Goal: Task Accomplishment & Management: Use online tool/utility

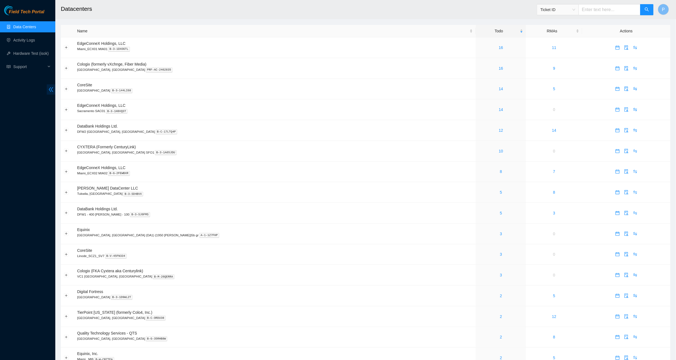
click at [51, 90] on icon "double-left" at bounding box center [51, 90] width 6 height 6
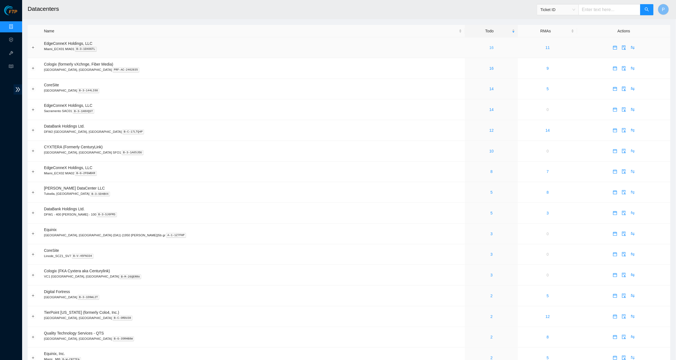
click at [489, 48] on link "16" at bounding box center [491, 47] width 4 height 4
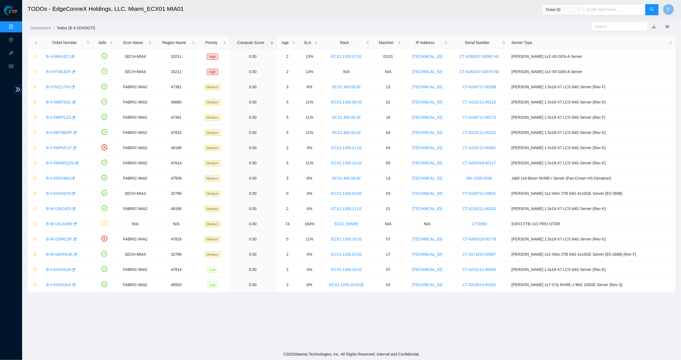
click at [655, 25] on link "button" at bounding box center [654, 26] width 4 height 4
click at [16, 25] on link "Data Centers" at bounding box center [27, 27] width 23 height 4
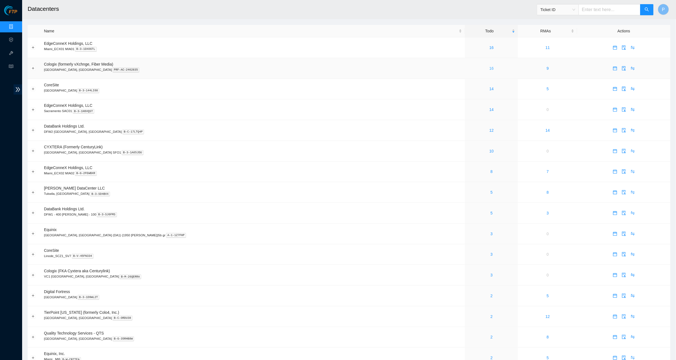
click at [489, 66] on link "16" at bounding box center [491, 68] width 4 height 4
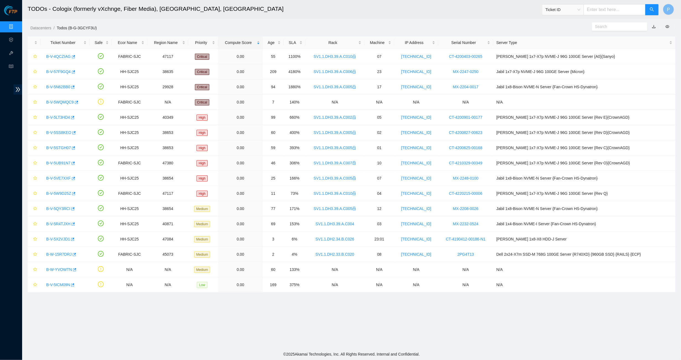
click at [653, 27] on link "button" at bounding box center [654, 26] width 4 height 4
click at [16, 25] on link "Data Centers" at bounding box center [27, 27] width 23 height 4
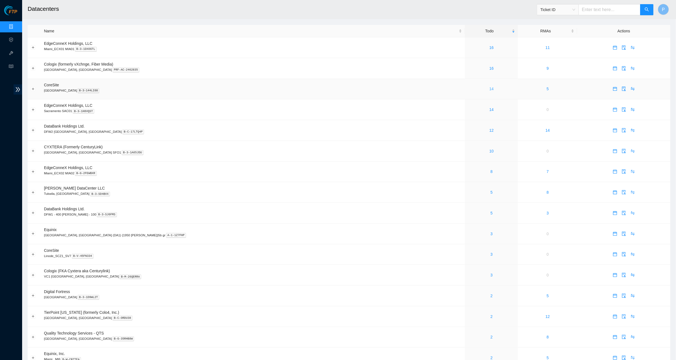
click at [489, 87] on link "14" at bounding box center [491, 89] width 4 height 4
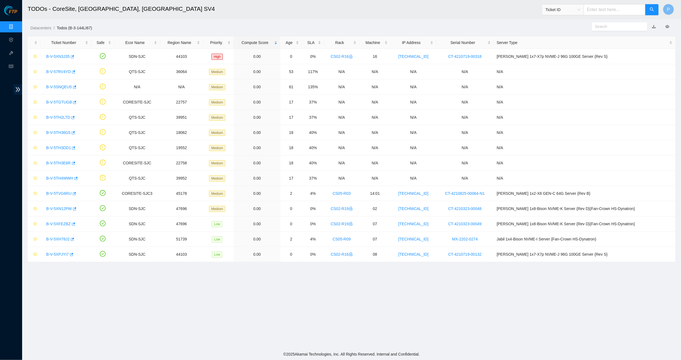
click at [653, 27] on link "button" at bounding box center [654, 26] width 4 height 4
click at [16, 25] on link "Data Centers" at bounding box center [27, 27] width 23 height 4
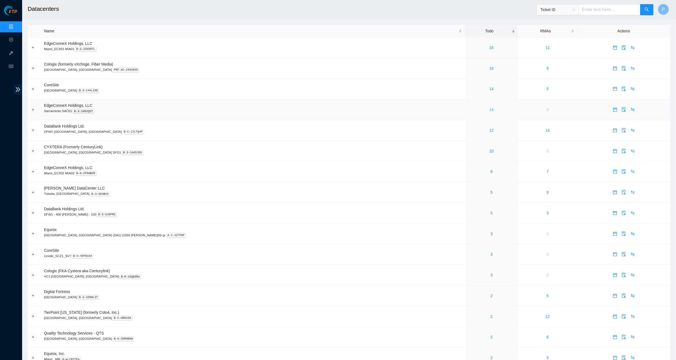
click at [489, 109] on link "14" at bounding box center [491, 109] width 4 height 4
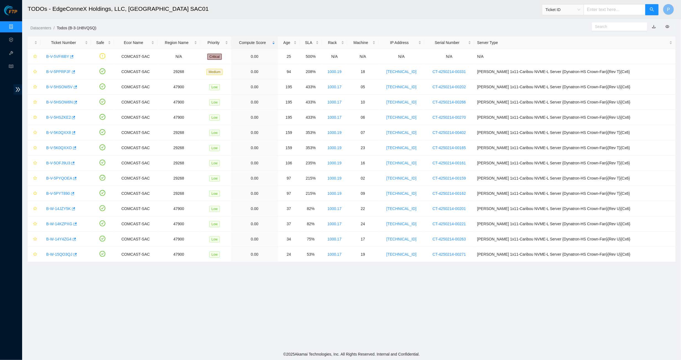
click at [654, 27] on link "button" at bounding box center [654, 26] width 4 height 4
click at [16, 25] on link "Data Centers" at bounding box center [27, 27] width 23 height 4
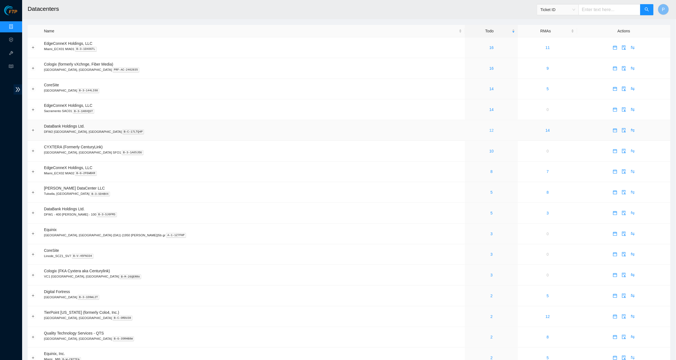
click at [489, 129] on link "12" at bounding box center [491, 130] width 4 height 4
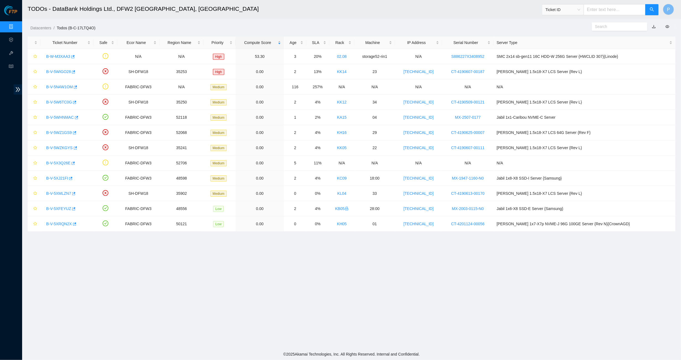
click at [653, 26] on button "button" at bounding box center [654, 26] width 12 height 9
click at [498, 27] on ol "Datacenters / Todos (B-C-17LTQ4O) /" at bounding box center [273, 28] width 486 height 6
click at [655, 26] on link "button" at bounding box center [654, 26] width 4 height 4
click at [16, 26] on link "Data Centers" at bounding box center [27, 27] width 23 height 4
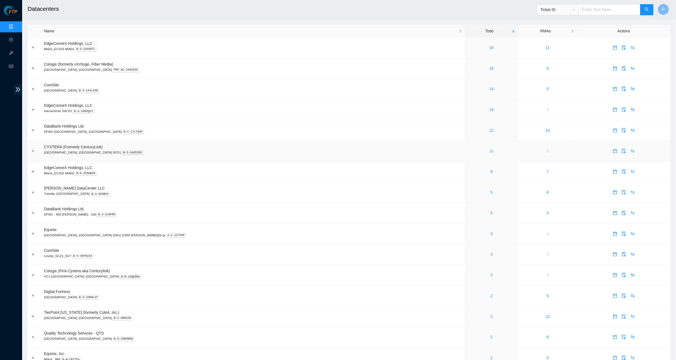
click at [489, 149] on link "10" at bounding box center [491, 151] width 4 height 4
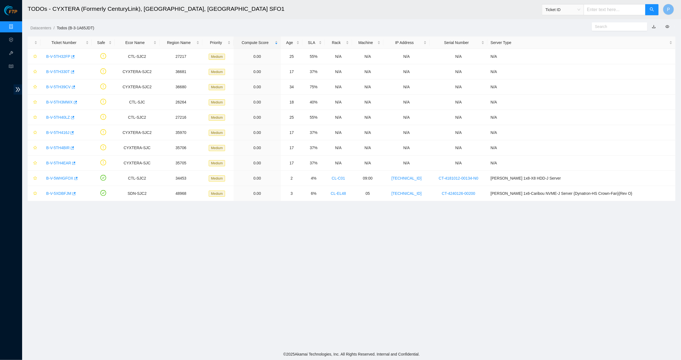
click at [655, 26] on link "button" at bounding box center [654, 26] width 4 height 4
drag, startPoint x: 168, startPoint y: 23, endPoint x: 150, endPoint y: 28, distance: 18.6
click at [168, 23] on div "Datacenters / Todos (B-3-1A65JDT) /" at bounding box center [269, 15] width 494 height 31
click at [16, 25] on link "Data Centers" at bounding box center [27, 27] width 23 height 4
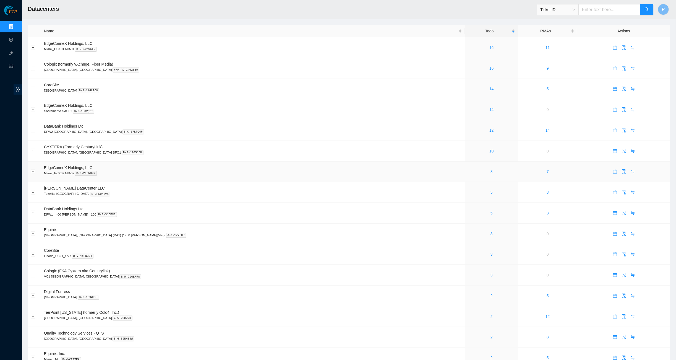
click at [468, 168] on div "8" at bounding box center [491, 171] width 47 height 6
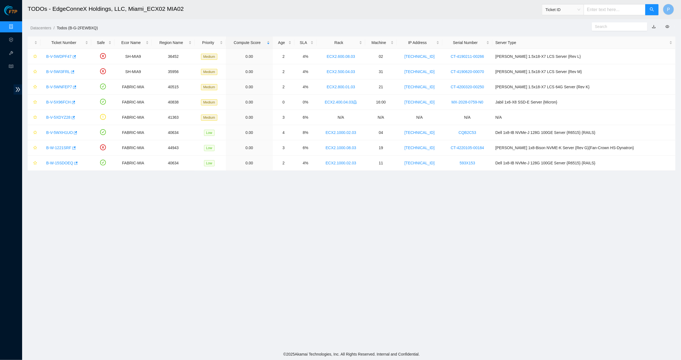
click at [654, 26] on link "button" at bounding box center [654, 26] width 4 height 4
click at [435, 25] on ol "Datacenters / Todos (B-G-2FEWBXQ) /" at bounding box center [273, 28] width 486 height 6
click at [16, 27] on link "Data Centers" at bounding box center [27, 27] width 23 height 4
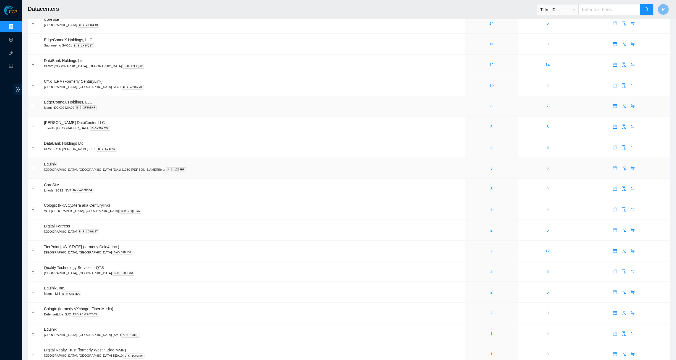
scroll to position [60, 0]
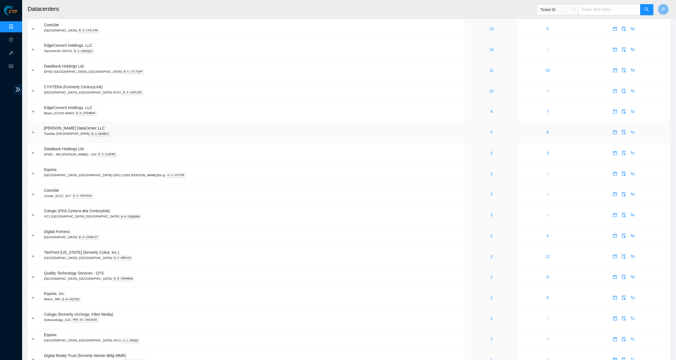
click at [468, 129] on div "5" at bounding box center [491, 132] width 47 height 6
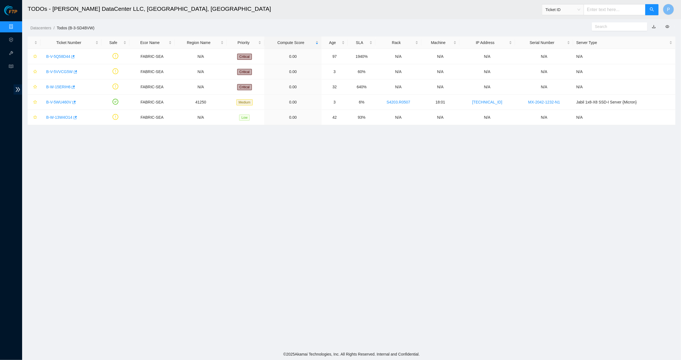
click at [652, 27] on link "button" at bounding box center [654, 26] width 4 height 4
click at [16, 27] on link "Data Centers" at bounding box center [27, 27] width 23 height 4
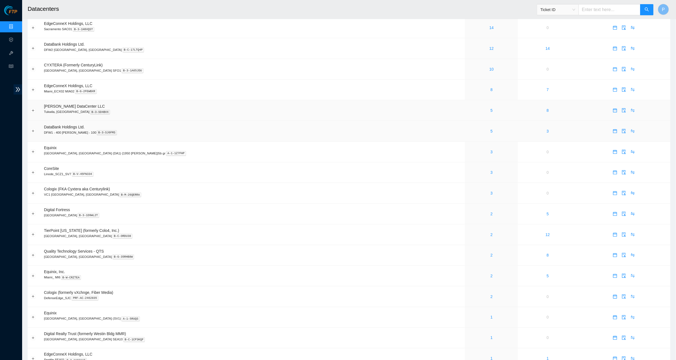
scroll to position [82, 0]
click at [490, 129] on link "5" at bounding box center [491, 131] width 2 height 4
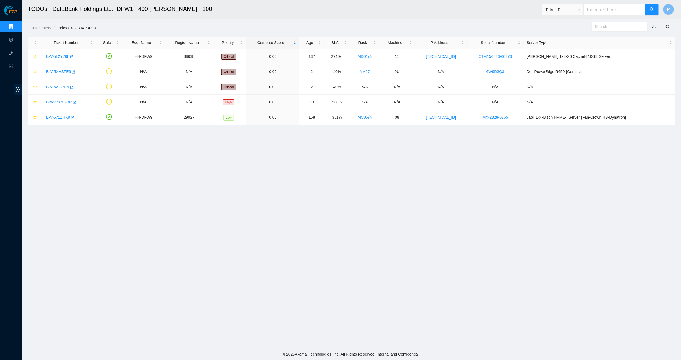
click at [654, 26] on link "button" at bounding box center [654, 26] width 4 height 4
click at [16, 25] on link "Data Centers" at bounding box center [27, 27] width 23 height 4
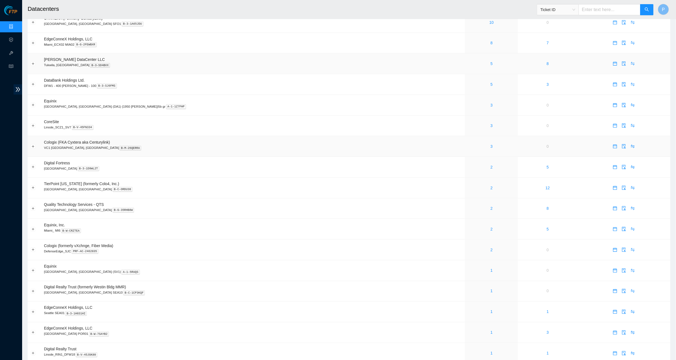
scroll to position [118, 0]
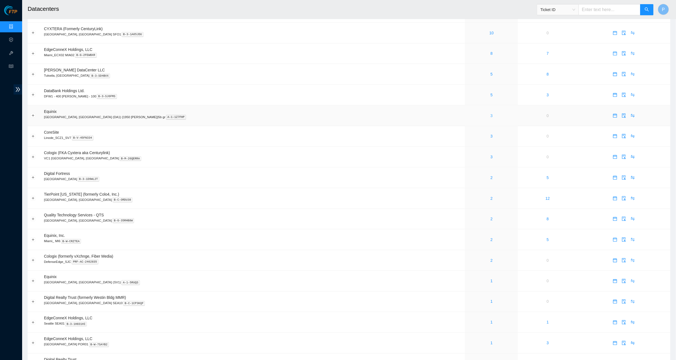
click at [490, 113] on link "3" at bounding box center [491, 115] width 2 height 4
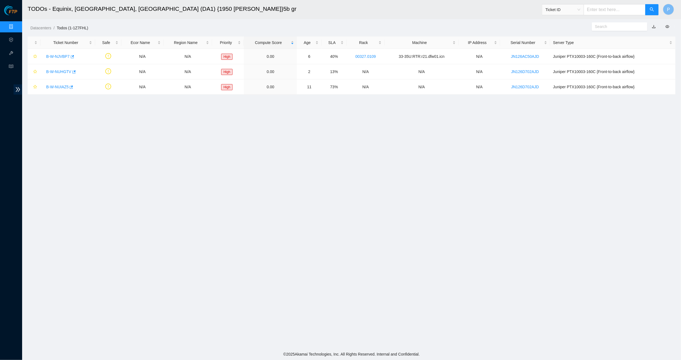
click at [653, 25] on link "button" at bounding box center [654, 26] width 4 height 4
click at [16, 25] on link "Data Centers" at bounding box center [27, 27] width 23 height 4
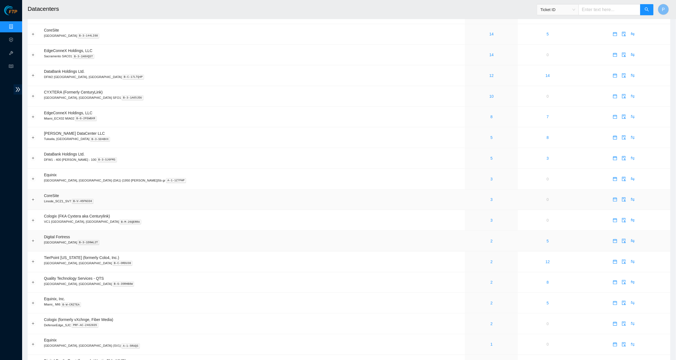
scroll to position [93, 0]
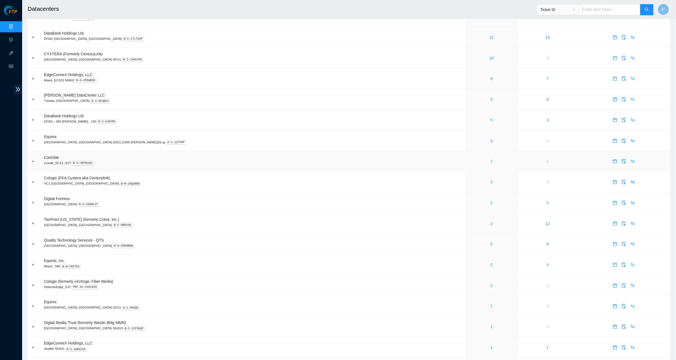
click at [490, 159] on link "3" at bounding box center [491, 161] width 2 height 4
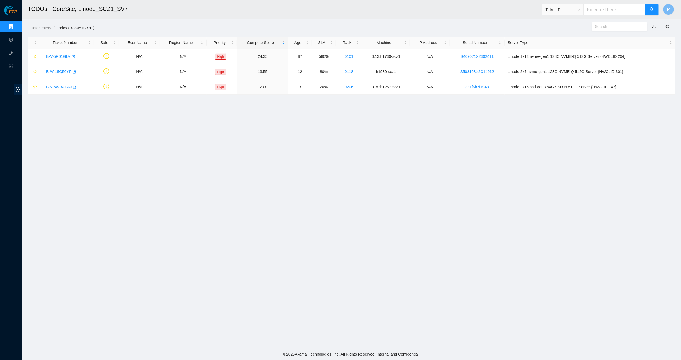
click at [655, 27] on link "button" at bounding box center [654, 26] width 4 height 4
click at [16, 25] on link "Data Centers" at bounding box center [27, 27] width 23 height 4
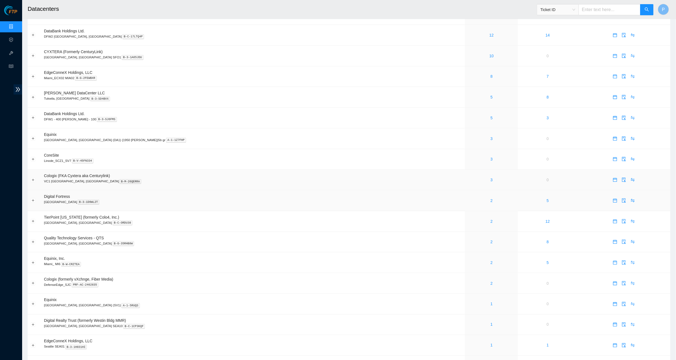
scroll to position [111, 0]
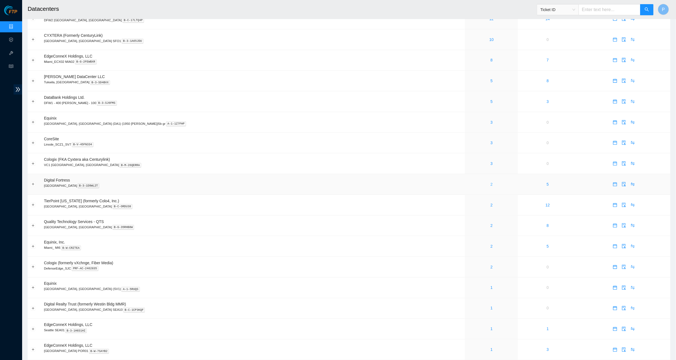
click at [490, 182] on link "2" at bounding box center [491, 184] width 2 height 4
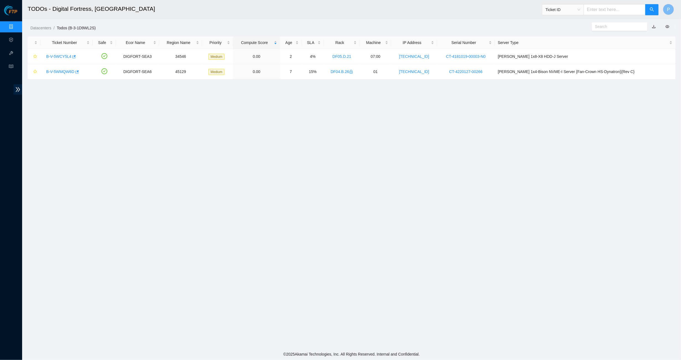
click at [653, 25] on link "button" at bounding box center [654, 26] width 4 height 4
click at [16, 25] on link "Data Centers" at bounding box center [27, 27] width 23 height 4
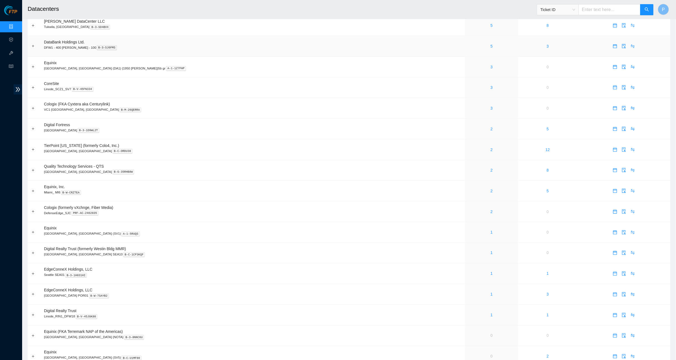
scroll to position [189, 0]
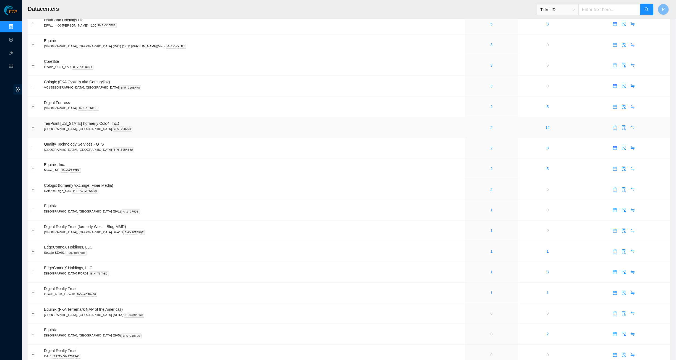
click at [490, 125] on link "2" at bounding box center [491, 127] width 2 height 4
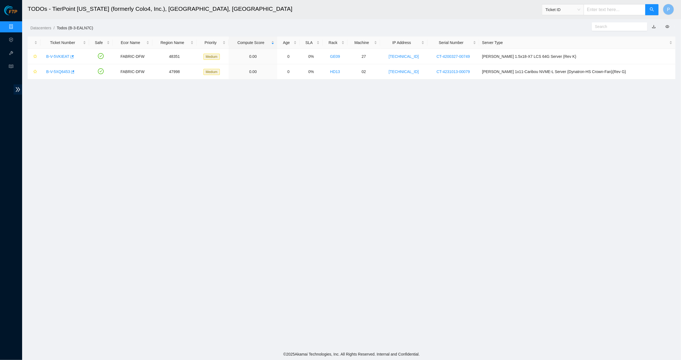
click at [653, 27] on link "button" at bounding box center [654, 26] width 4 height 4
click at [440, 19] on header "TODOs - TierPoint Texas (formerly Colo4, Inc.), Dallas, TX Ticket ID P" at bounding box center [362, 9] width 681 height 19
click at [16, 27] on link "Data Centers" at bounding box center [27, 27] width 23 height 4
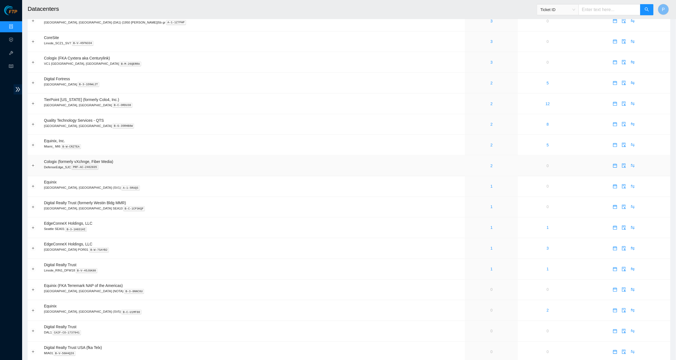
scroll to position [222, 0]
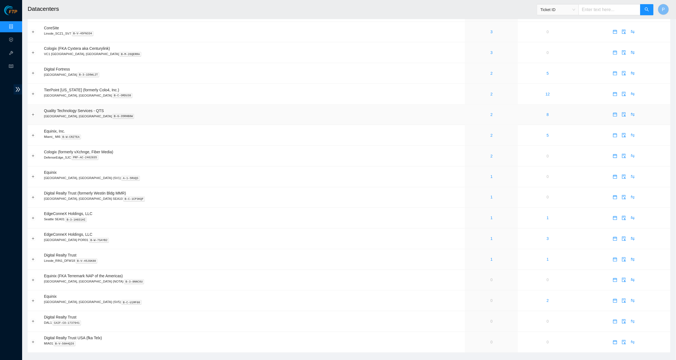
click at [468, 111] on div "2" at bounding box center [491, 114] width 47 height 6
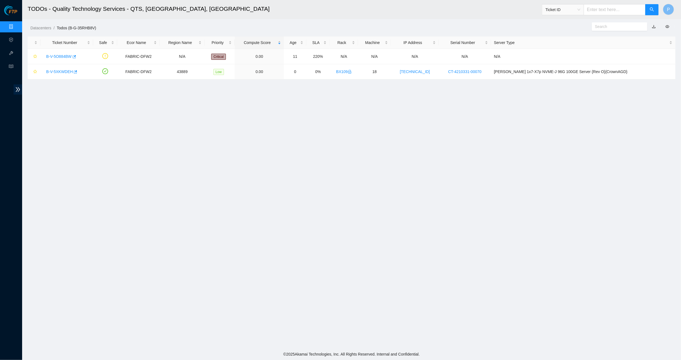
click at [653, 24] on link "button" at bounding box center [654, 26] width 4 height 4
click at [16, 26] on link "Data Centers" at bounding box center [27, 27] width 23 height 4
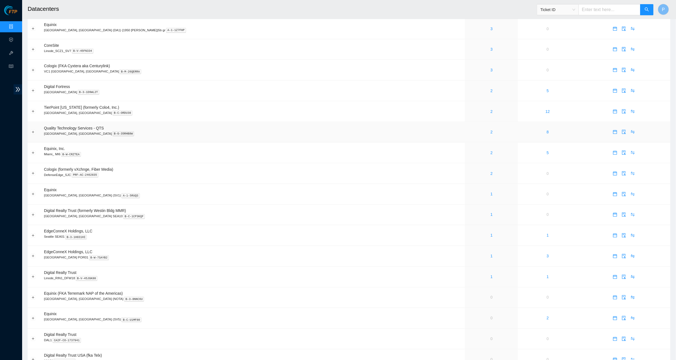
scroll to position [210, 0]
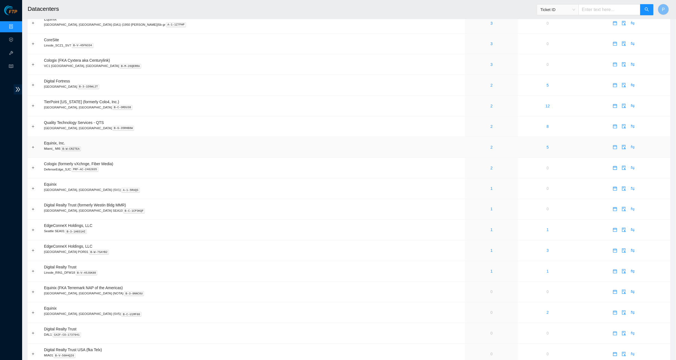
click at [468, 144] on div "2" at bounding box center [491, 147] width 47 height 6
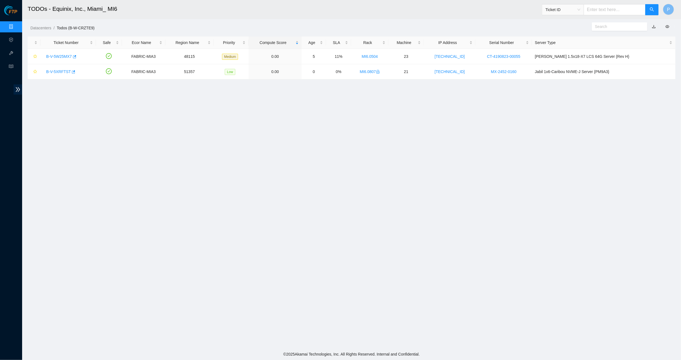
click at [654, 25] on link "button" at bounding box center [654, 26] width 4 height 4
click at [16, 27] on link "Data Centers" at bounding box center [27, 27] width 23 height 4
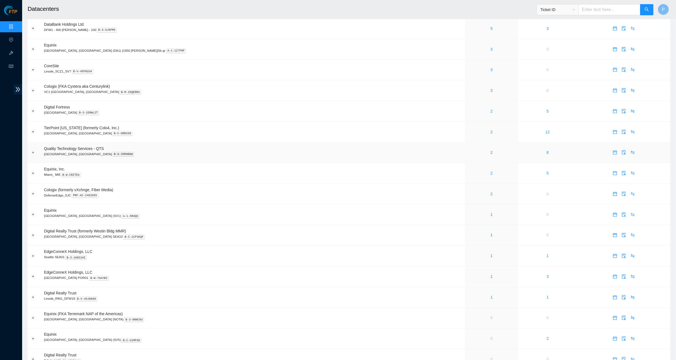
scroll to position [201, 0]
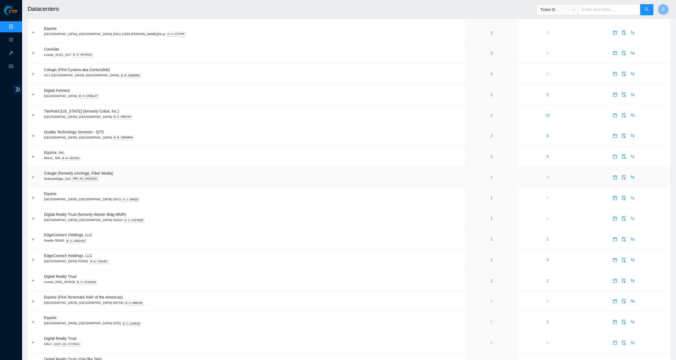
click at [490, 175] on link "2" at bounding box center [491, 177] width 2 height 4
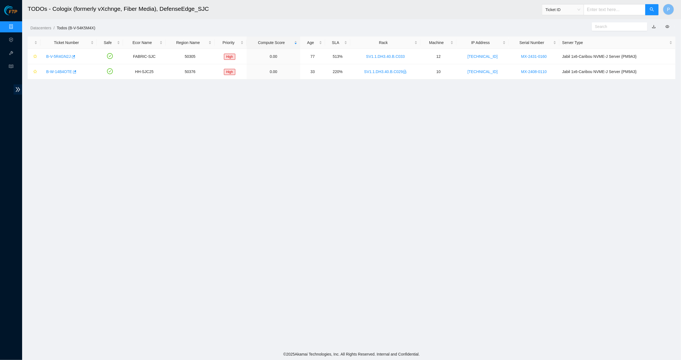
click at [654, 27] on link "button" at bounding box center [654, 26] width 4 height 4
click at [443, 19] on div "Datacenters / Todos (B-V-54K5M4X) /" at bounding box center [269, 15] width 494 height 31
click at [16, 25] on link "Data Centers" at bounding box center [27, 27] width 23 height 4
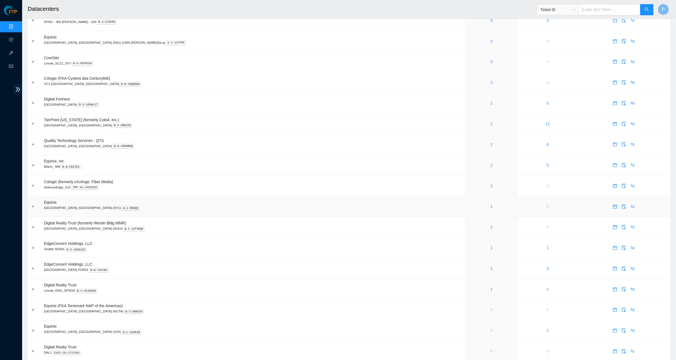
scroll to position [222, 0]
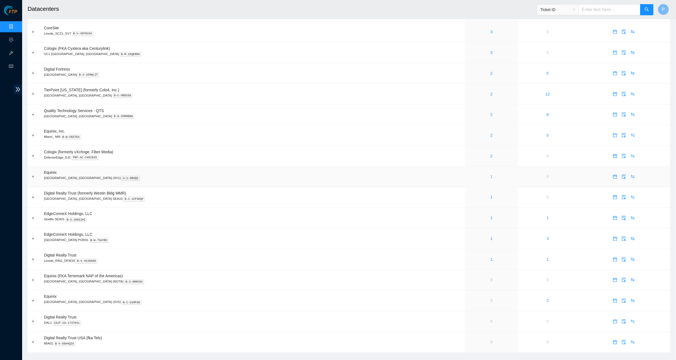
click at [490, 174] on link "1" at bounding box center [491, 176] width 2 height 4
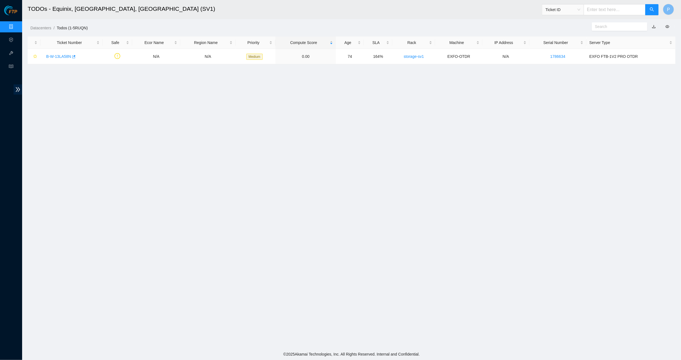
click at [653, 27] on link "button" at bounding box center [654, 26] width 4 height 4
click at [16, 28] on link "Data Centers" at bounding box center [27, 27] width 23 height 4
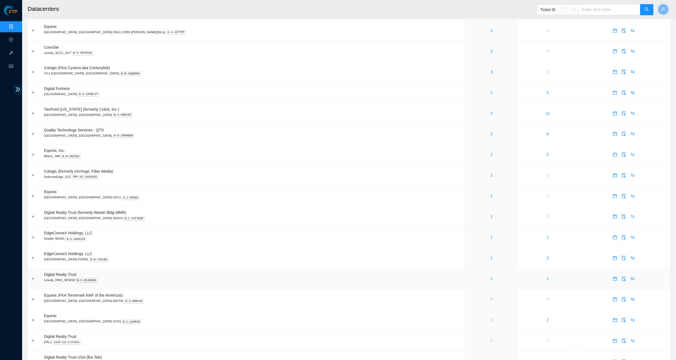
scroll to position [214, 0]
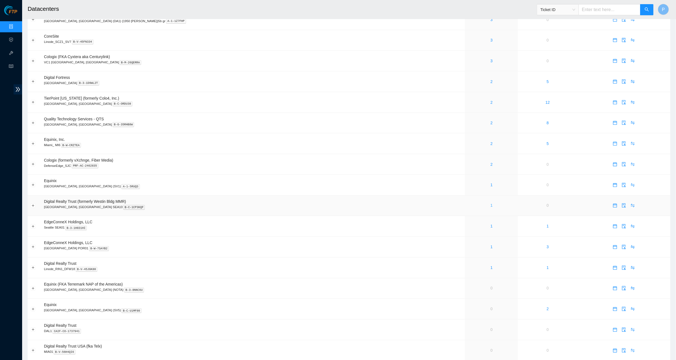
click at [490, 203] on link "1" at bounding box center [491, 205] width 2 height 4
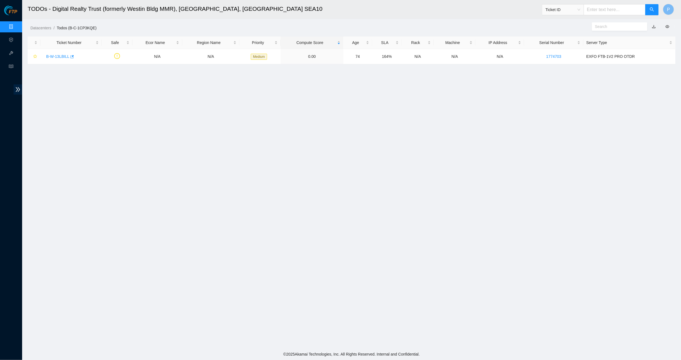
click at [653, 26] on link "button" at bounding box center [654, 26] width 4 height 4
click at [16, 25] on link "Data Centers" at bounding box center [27, 27] width 23 height 4
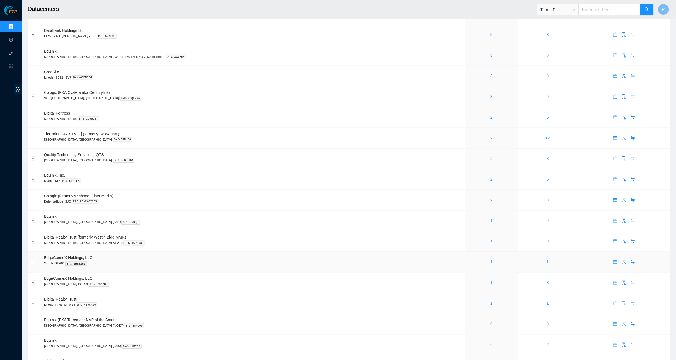
scroll to position [211, 0]
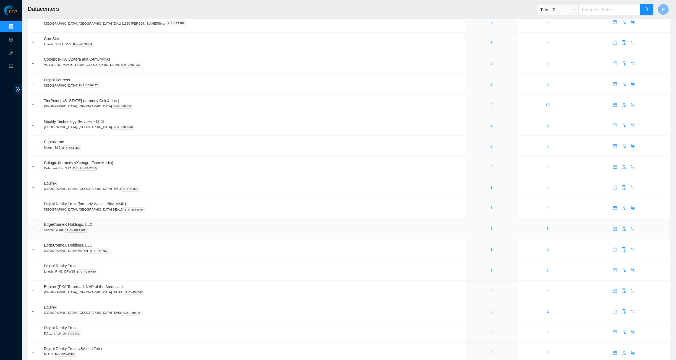
click at [490, 226] on link "1" at bounding box center [491, 228] width 2 height 4
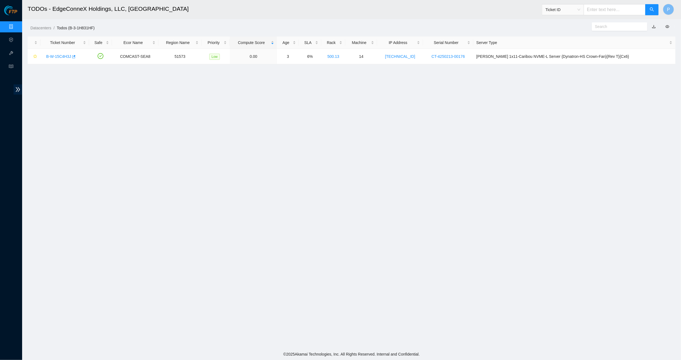
click at [654, 25] on link "button" at bounding box center [654, 26] width 4 height 4
click at [16, 28] on link "Data Centers" at bounding box center [27, 27] width 23 height 4
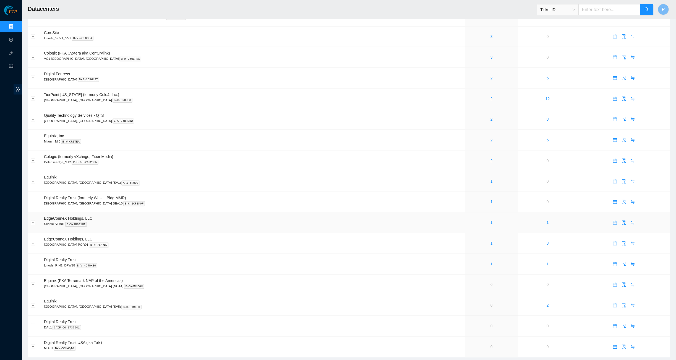
scroll to position [222, 0]
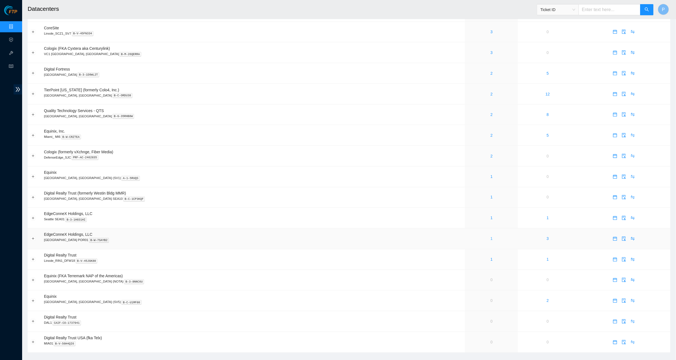
click at [490, 236] on link "1" at bounding box center [491, 238] width 2 height 4
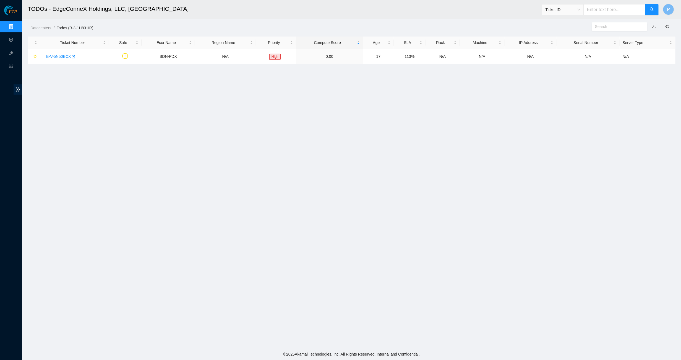
click at [652, 26] on link "button" at bounding box center [654, 26] width 4 height 4
click at [16, 29] on link "Data Centers" at bounding box center [27, 27] width 23 height 4
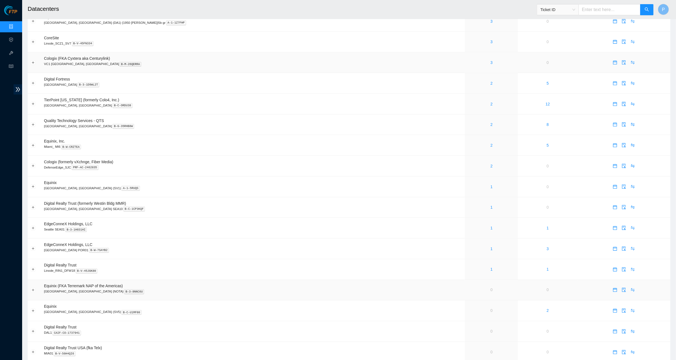
scroll to position [222, 0]
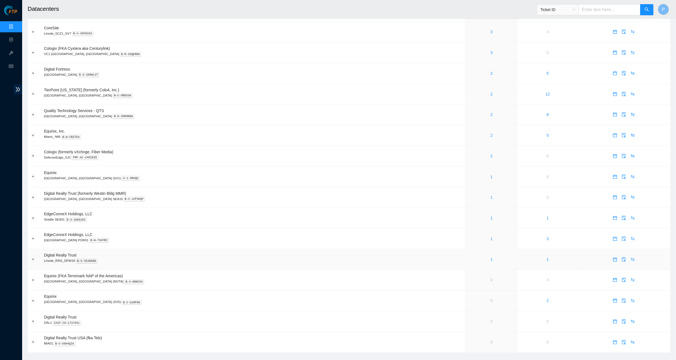
click at [468, 256] on div "1" at bounding box center [491, 259] width 47 height 6
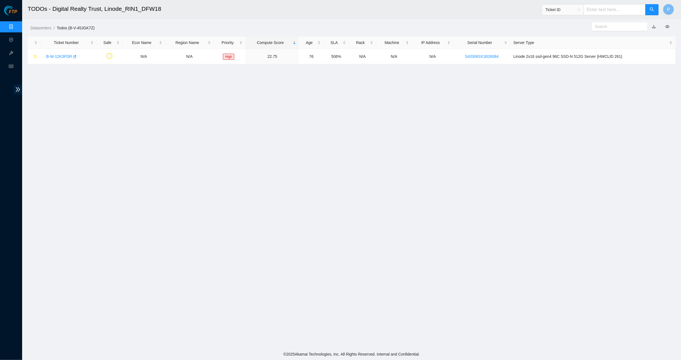
click at [654, 26] on link "button" at bounding box center [654, 26] width 4 height 4
click at [16, 25] on link "Data Centers" at bounding box center [27, 27] width 23 height 4
